Goal: Obtain resource: Obtain resource

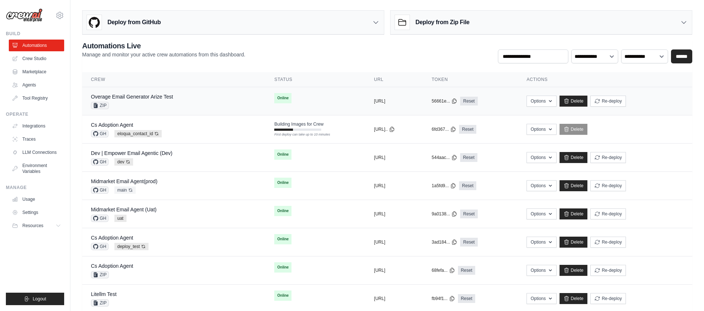
click at [320, 99] on td "Online" at bounding box center [315, 98] width 100 height 22
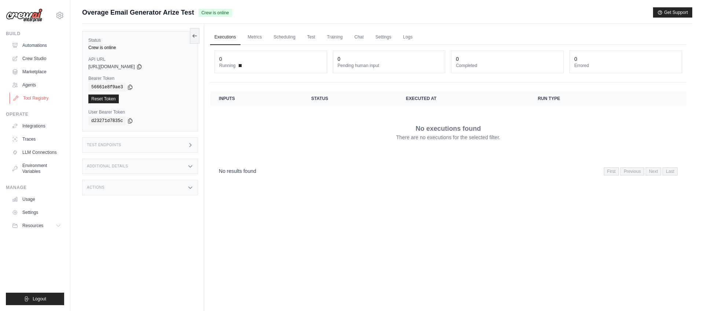
click at [44, 98] on link "Tool Registry" at bounding box center [37, 98] width 55 height 12
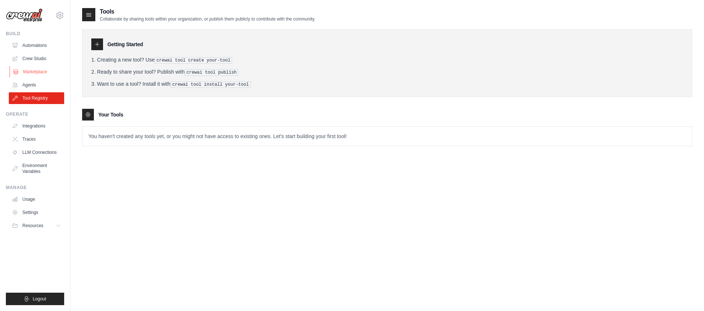
click at [39, 67] on link "Marketplace" at bounding box center [37, 72] width 55 height 12
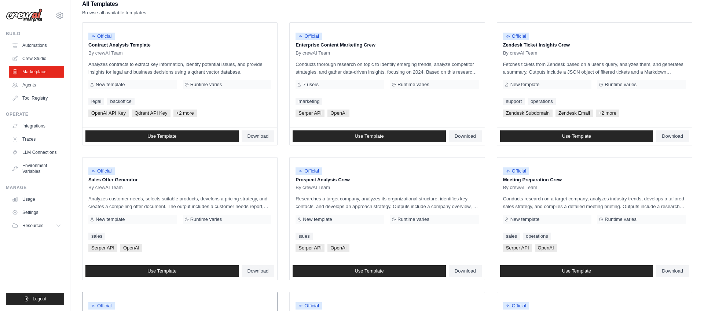
scroll to position [76, 0]
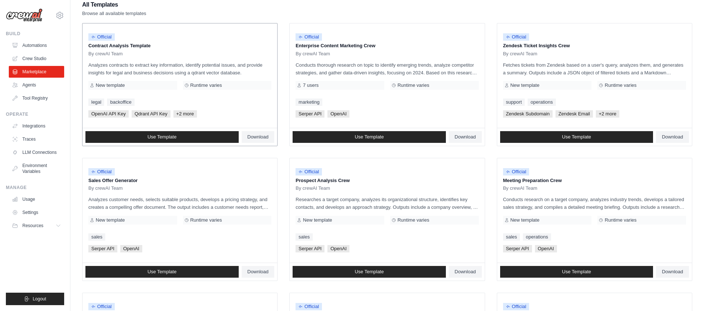
click at [183, 115] on span "+2 more" at bounding box center [184, 113] width 23 height 7
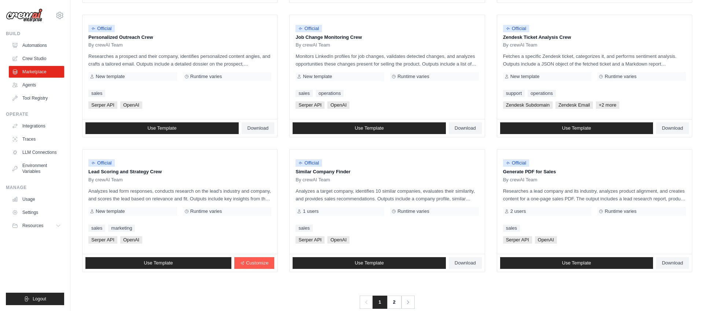
scroll to position [368, 0]
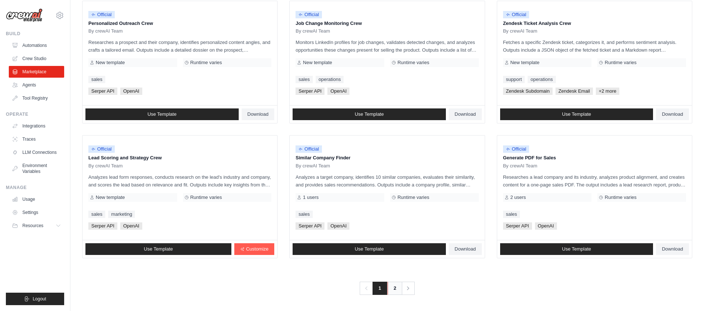
click at [393, 287] on link "2" at bounding box center [394, 288] width 15 height 13
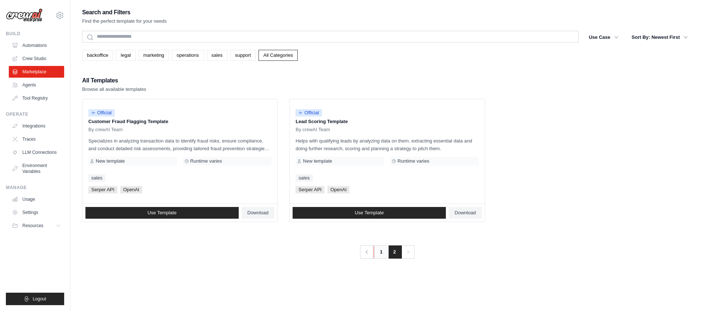
click at [381, 252] on link "1" at bounding box center [380, 252] width 15 height 13
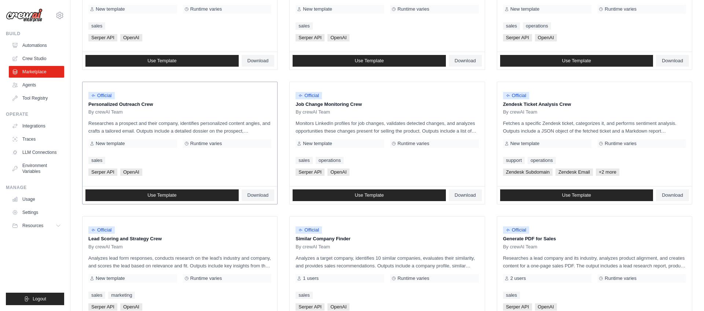
scroll to position [287, 0]
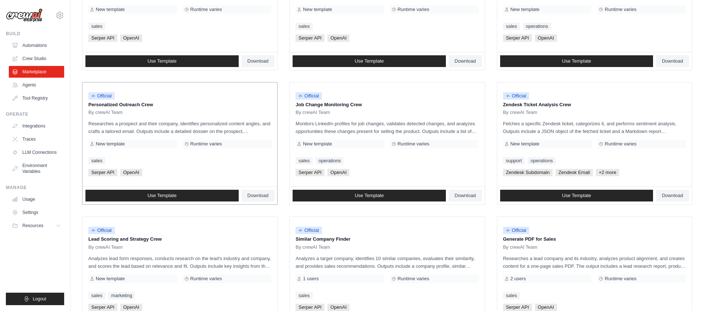
click at [153, 142] on div "New template" at bounding box center [132, 144] width 89 height 9
click at [166, 115] on div "By crewAI Team" at bounding box center [179, 113] width 183 height 6
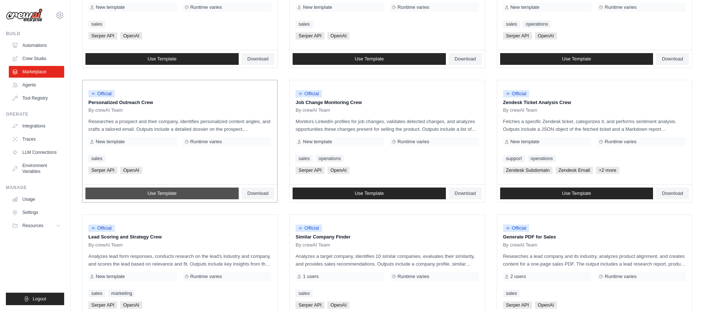
scroll to position [289, 0]
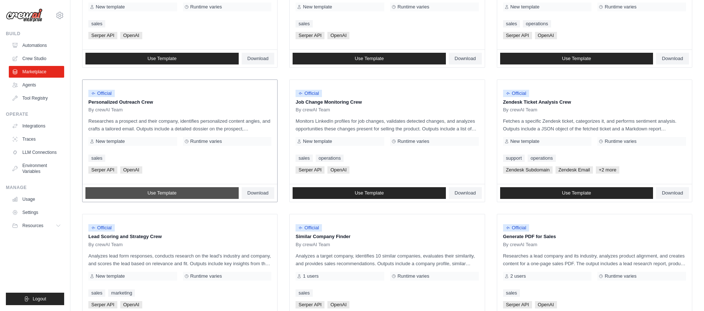
click at [174, 195] on span "Use Template" at bounding box center [161, 193] width 29 height 6
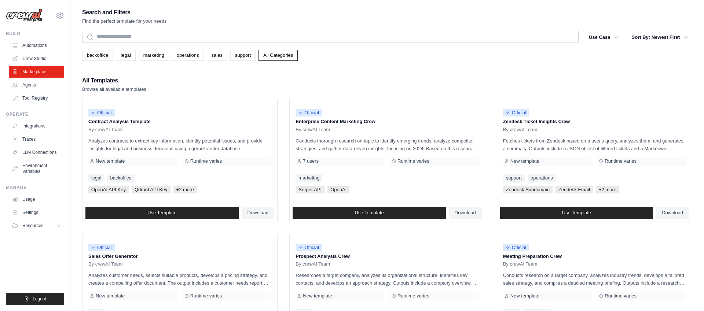
scroll to position [289, 0]
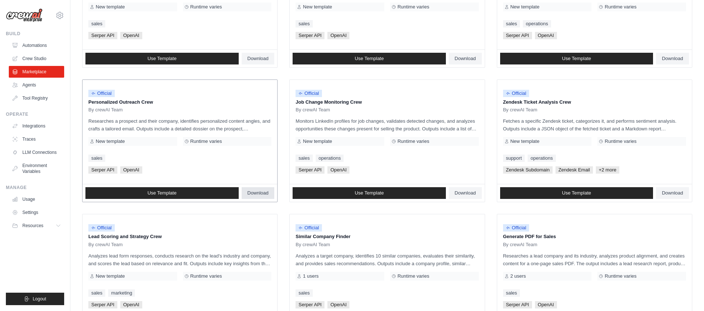
click at [257, 191] on span "Download" at bounding box center [257, 193] width 21 height 6
